Goal: Task Accomplishment & Management: Complete application form

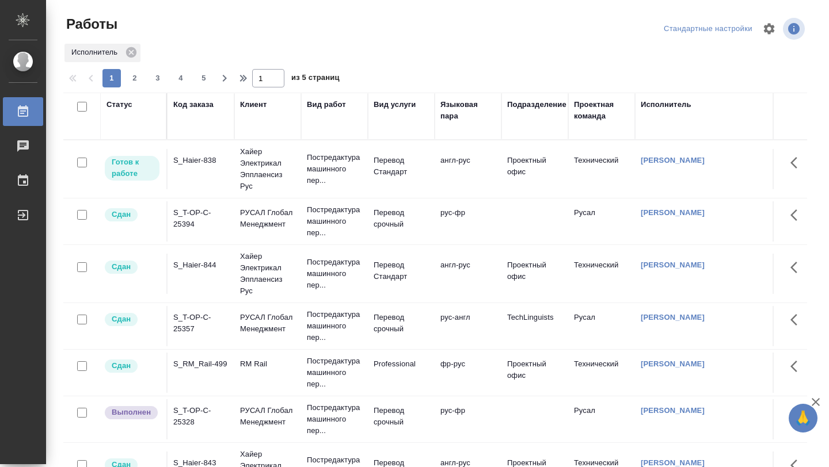
click at [200, 181] on td "S_Haier-838" at bounding box center [200, 169] width 67 height 40
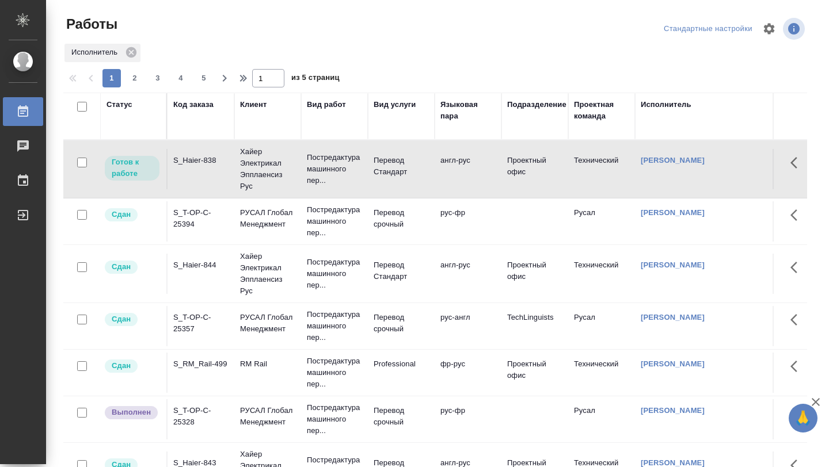
click at [200, 181] on td "S_Haier-838" at bounding box center [200, 169] width 67 height 40
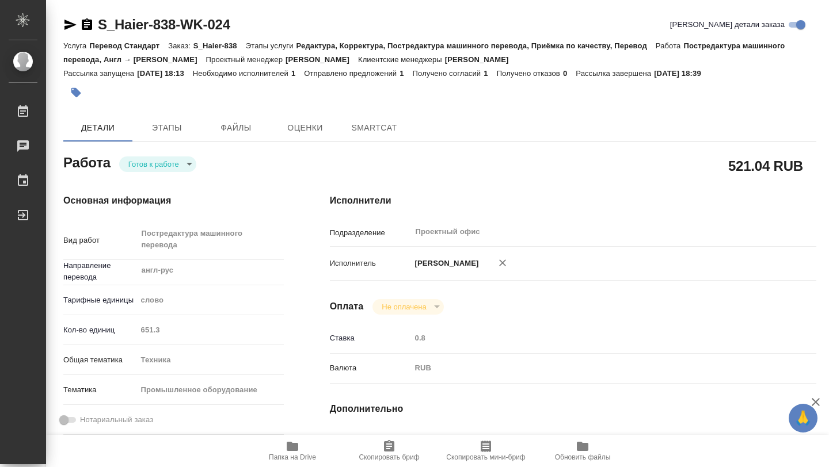
type textarea "x"
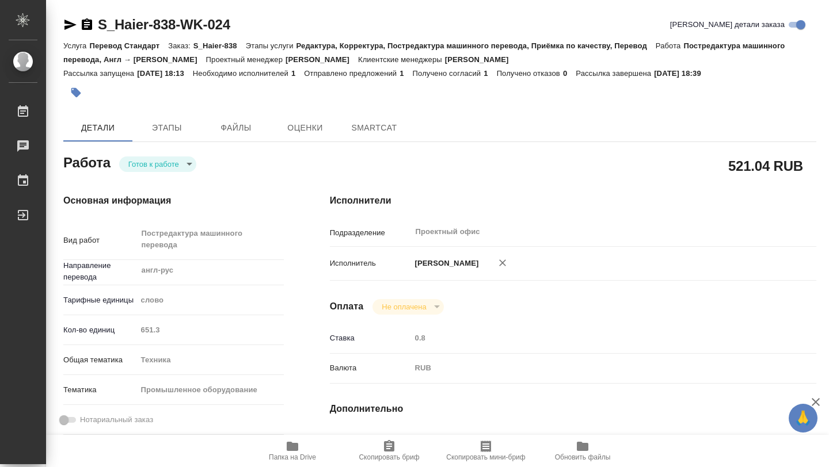
type textarea "x"
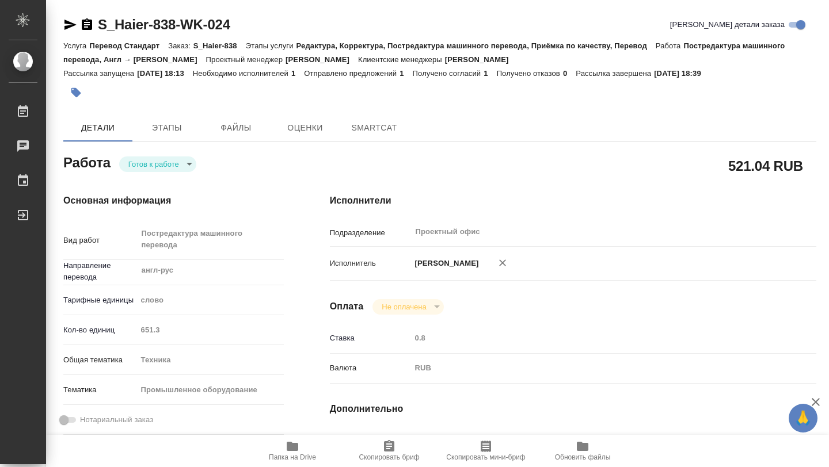
type textarea "x"
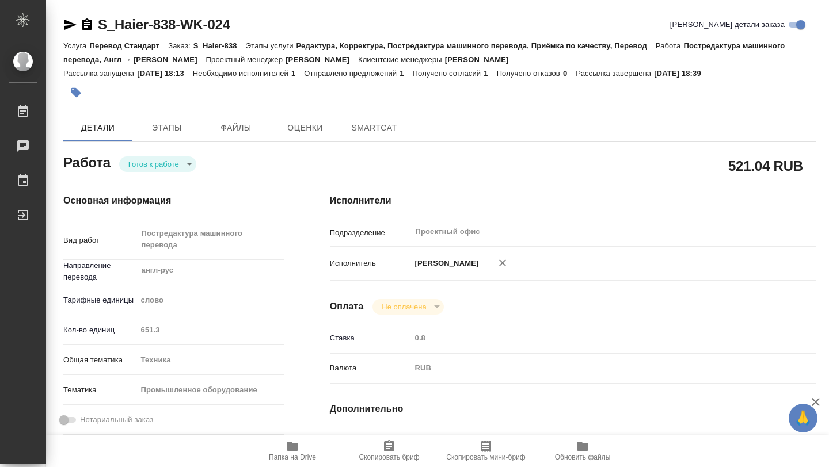
type textarea "x"
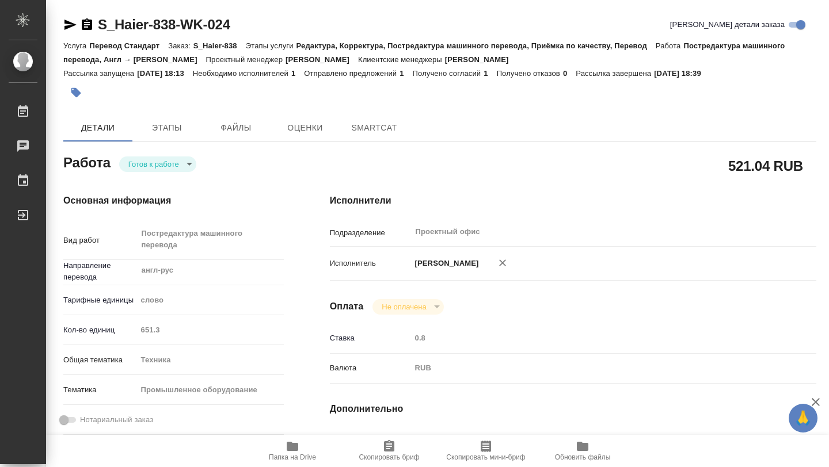
type textarea "x"
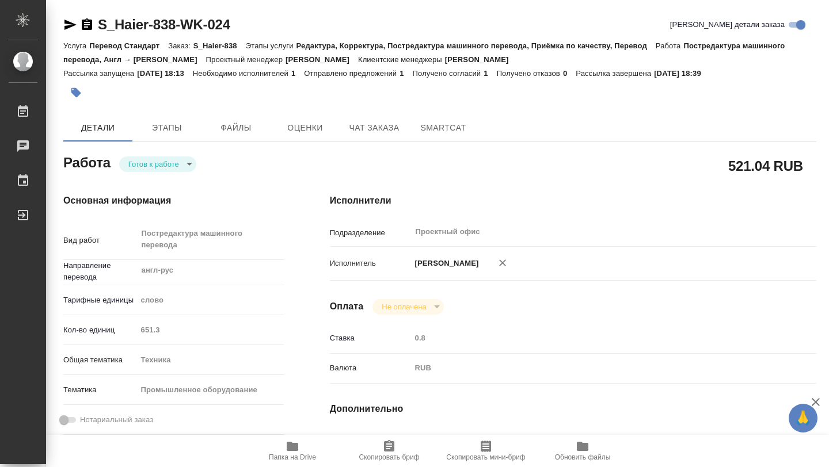
type textarea "x"
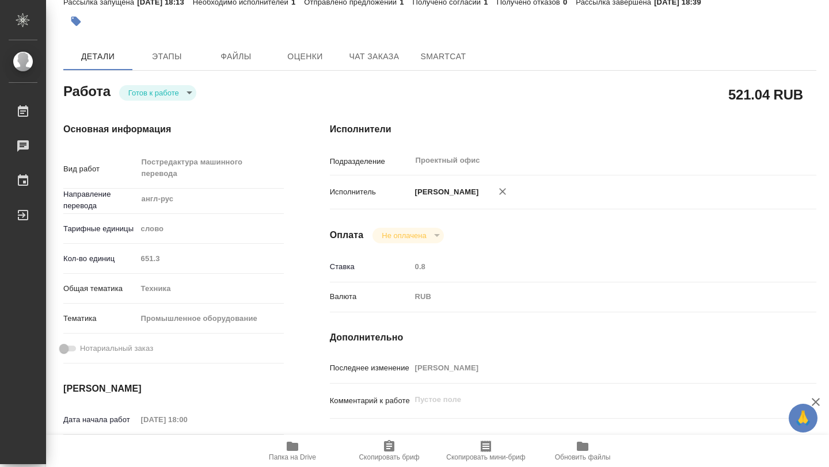
type textarea "x"
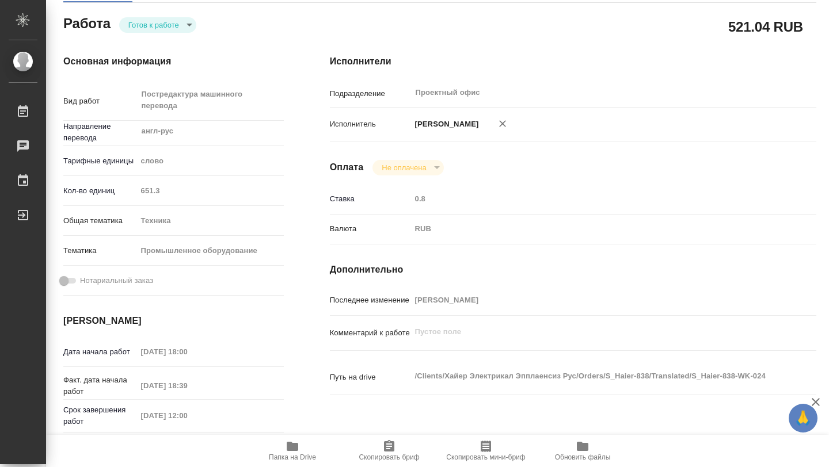
type textarea "x"
